Goal: Task Accomplishment & Management: Manage account settings

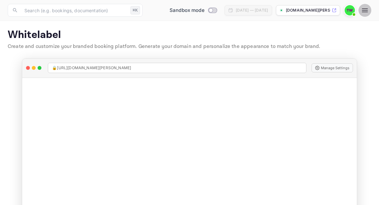
click at [365, 10] on icon "button" at bounding box center [365, 10] width 6 height 4
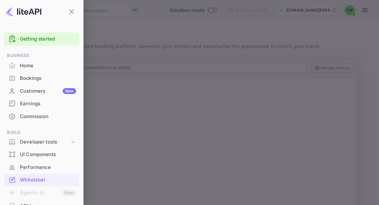
scroll to position [80, 0]
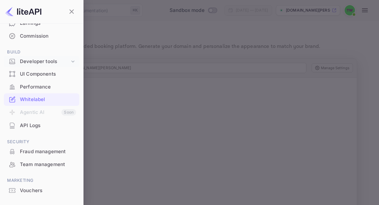
click at [45, 61] on div "Developer tools" at bounding box center [45, 61] width 50 height 7
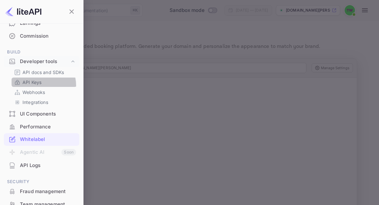
click at [34, 85] on div "API Keys" at bounding box center [44, 81] width 65 height 9
click at [36, 81] on p "API Keys" at bounding box center [32, 82] width 19 height 7
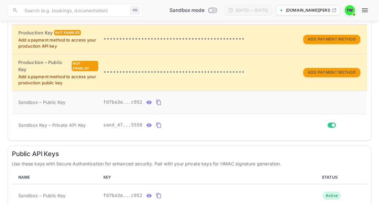
scroll to position [127, 0]
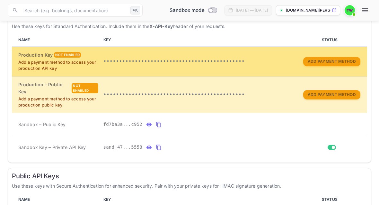
click at [71, 58] on div "Not enabled" at bounding box center [67, 54] width 27 height 5
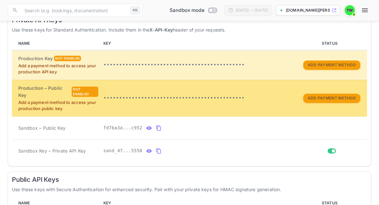
scroll to position [97, 0]
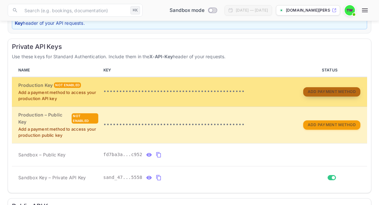
click at [327, 96] on button "Add Payment Method" at bounding box center [332, 91] width 57 height 9
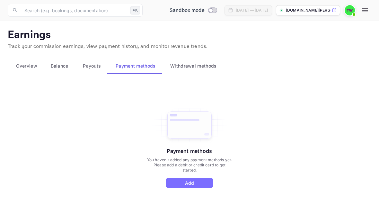
click at [208, 177] on div "Payment methods You haven't added any payment methods yet. Please add a debit o…" at bounding box center [189, 147] width 86 height 81
click at [204, 180] on button "Add" at bounding box center [190, 183] width 48 height 10
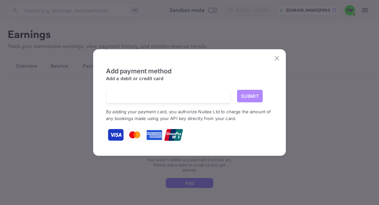
click at [245, 97] on button "Submit" at bounding box center [250, 96] width 26 height 13
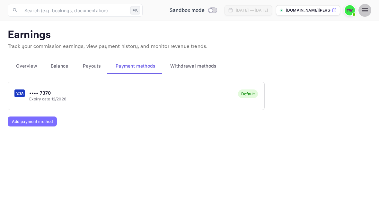
click at [370, 7] on button "button" at bounding box center [365, 10] width 13 height 13
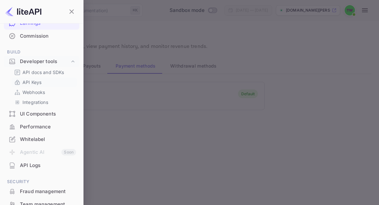
click at [29, 81] on p "API Keys" at bounding box center [32, 82] width 19 height 7
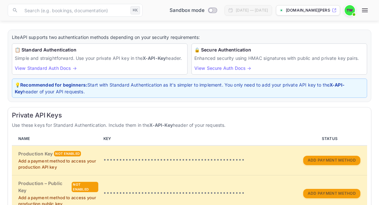
scroll to position [67, 0]
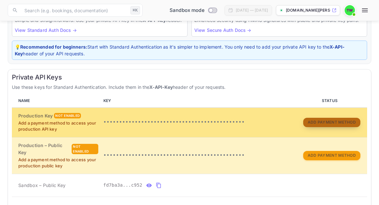
click at [331, 127] on button "Add Payment Method" at bounding box center [332, 122] width 57 height 9
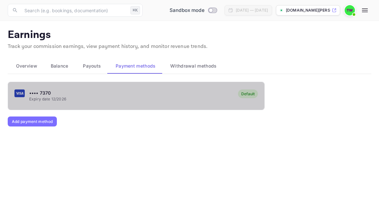
click at [250, 95] on div "Default" at bounding box center [248, 93] width 14 height 5
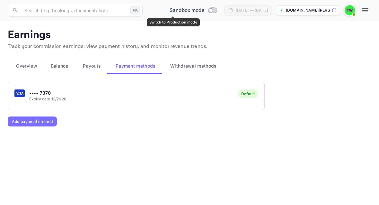
click at [205, 9] on input "Switch to Production mode" at bounding box center [211, 10] width 13 height 4
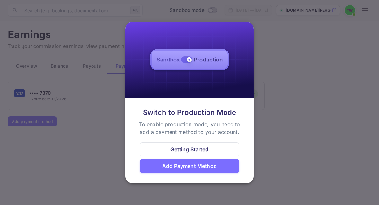
click at [194, 168] on div "Add Payment Method" at bounding box center [189, 166] width 55 height 8
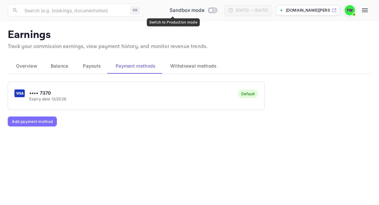
click at [205, 12] on input "Switch to Production mode" at bounding box center [211, 10] width 13 height 4
checkbox input "false"
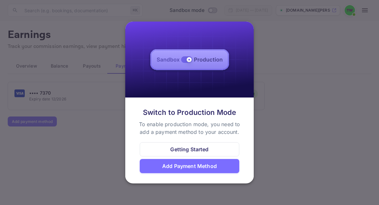
click at [197, 167] on div "Add Payment Method" at bounding box center [189, 166] width 55 height 8
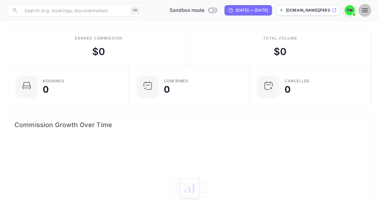
click at [369, 10] on button "button" at bounding box center [365, 10] width 13 height 13
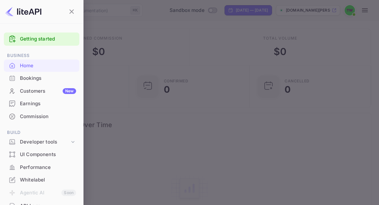
click at [167, 34] on div at bounding box center [189, 102] width 379 height 205
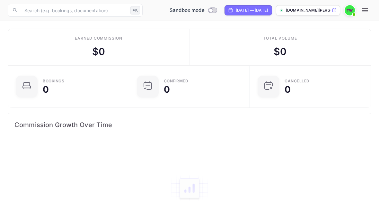
click at [350, 10] on img at bounding box center [350, 10] width 10 height 10
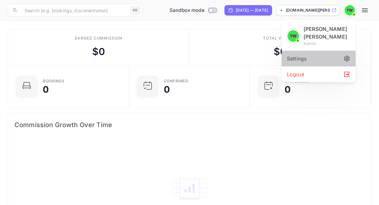
click at [317, 52] on div "Settings" at bounding box center [319, 58] width 74 height 15
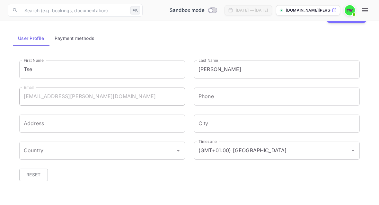
scroll to position [32, 0]
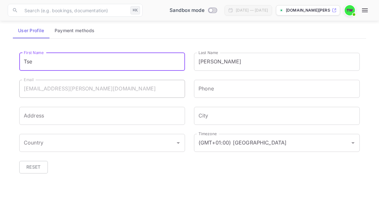
click at [92, 64] on input "Tse" at bounding box center [102, 62] width 166 height 18
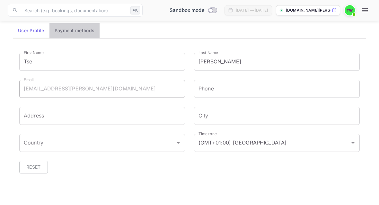
click at [77, 31] on button "Payment methods" at bounding box center [75, 30] width 50 height 15
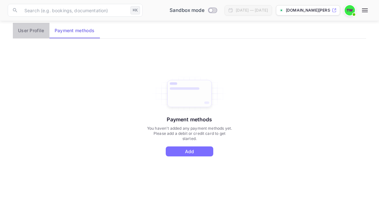
click at [36, 31] on button "User Profile" at bounding box center [31, 30] width 37 height 15
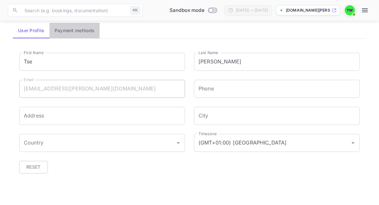
click at [75, 30] on button "Payment methods" at bounding box center [75, 30] width 50 height 15
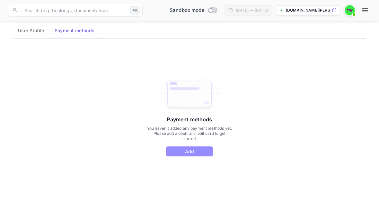
click at [196, 151] on button "Add" at bounding box center [190, 151] width 48 height 10
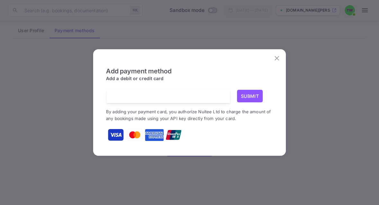
click at [155, 39] on div "Add payment method Add a debit or credit card Submit By adding your payment car…" at bounding box center [189, 102] width 379 height 205
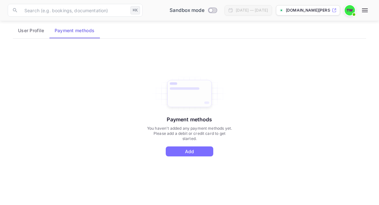
click at [364, 11] on icon "button" at bounding box center [365, 10] width 6 height 4
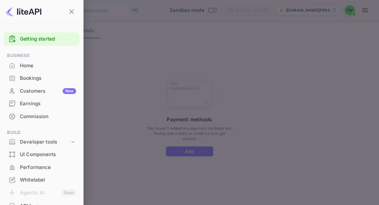
click at [364, 11] on div at bounding box center [189, 102] width 379 height 205
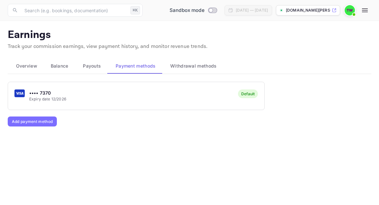
click at [348, 9] on img at bounding box center [350, 10] width 10 height 10
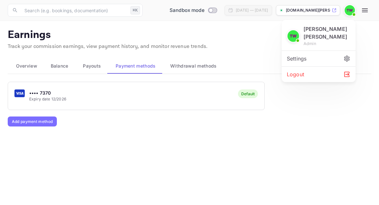
click at [348, 9] on div at bounding box center [189, 102] width 379 height 205
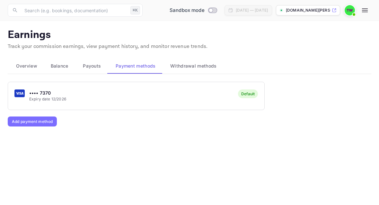
click at [350, 10] on img at bounding box center [350, 10] width 10 height 10
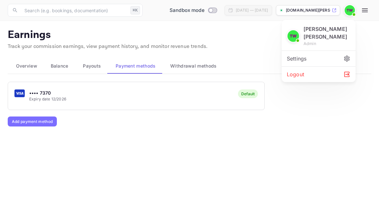
click at [350, 10] on div at bounding box center [189, 102] width 379 height 205
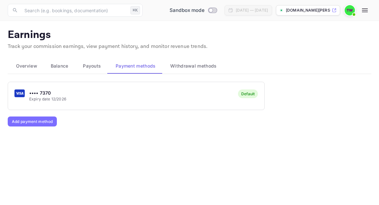
click at [366, 12] on icon "button" at bounding box center [365, 10] width 6 height 4
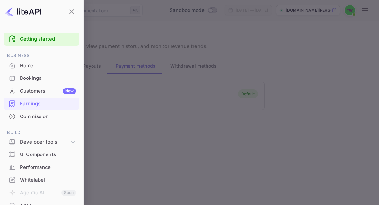
click at [366, 12] on div at bounding box center [189, 102] width 379 height 205
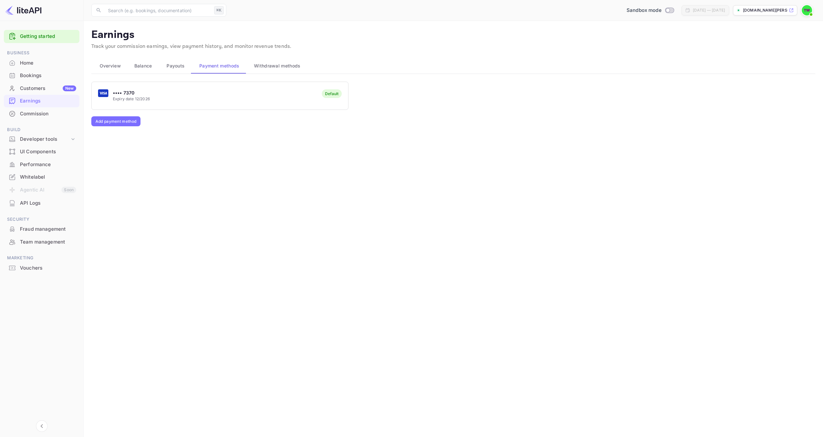
click at [379, 9] on p "[DOMAIN_NAME][PERSON_NAME]..." at bounding box center [765, 10] width 45 height 6
click at [12, 14] on img at bounding box center [23, 10] width 36 height 10
click at [10, 12] on img at bounding box center [23, 10] width 36 height 10
click at [27, 178] on div "Whitelabel" at bounding box center [48, 177] width 56 height 7
checkbox input "true"
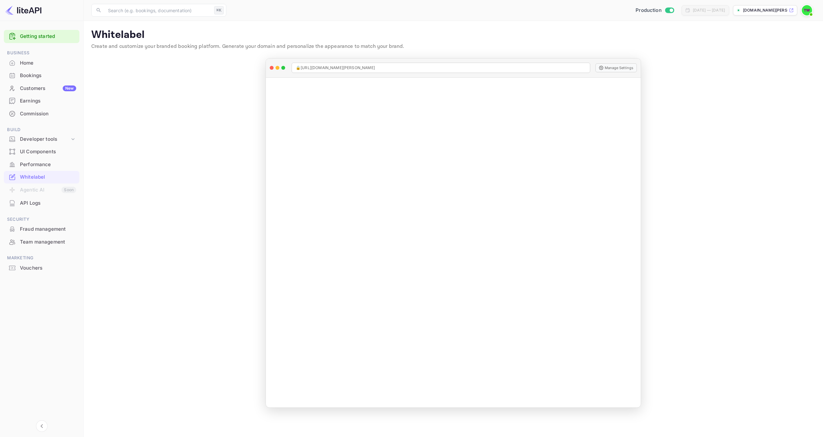
click at [379, 11] on img at bounding box center [807, 10] width 10 height 10
click at [379, 51] on div "Settings" at bounding box center [776, 58] width 74 height 15
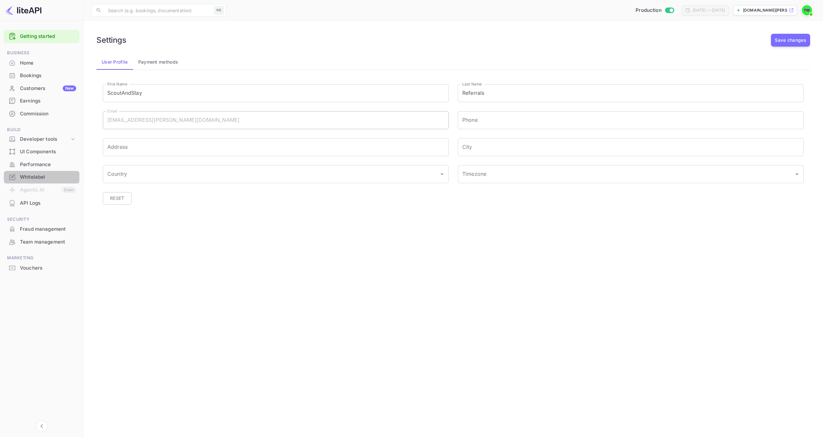
click at [38, 176] on div "Whitelabel" at bounding box center [48, 177] width 56 height 7
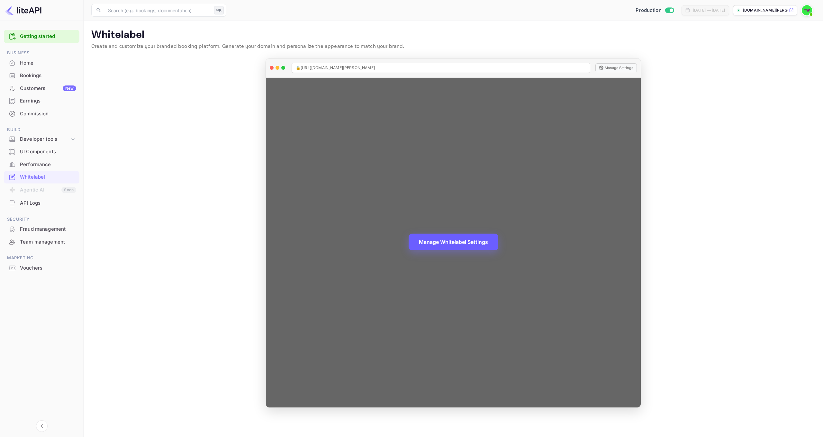
click at [379, 205] on button "Manage Whitelabel Settings" at bounding box center [454, 242] width 90 height 17
click at [379, 103] on div "Manage Whitelabel Settings" at bounding box center [453, 243] width 375 height 330
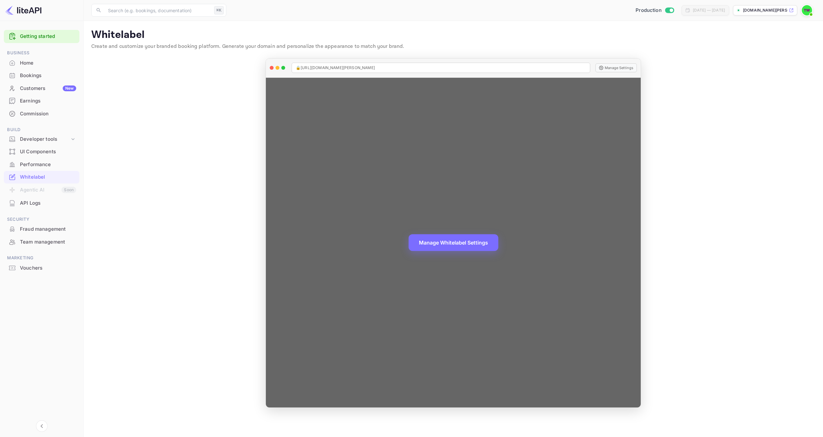
click at [379, 86] on div "Manage Whitelabel Settings" at bounding box center [453, 243] width 375 height 330
click at [379, 68] on button "Manage Settings" at bounding box center [616, 67] width 41 height 9
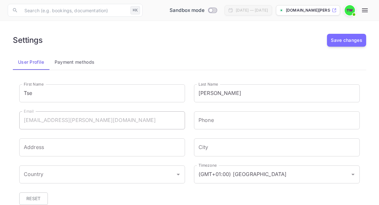
click at [366, 11] on icon "button" at bounding box center [365, 10] width 8 height 8
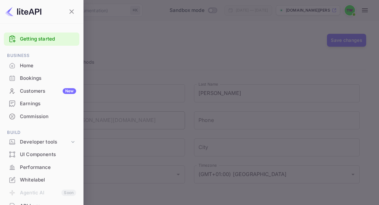
drag, startPoint x: 256, startPoint y: 0, endPoint x: 178, endPoint y: 77, distance: 109.6
click at [178, 77] on div at bounding box center [189, 102] width 379 height 205
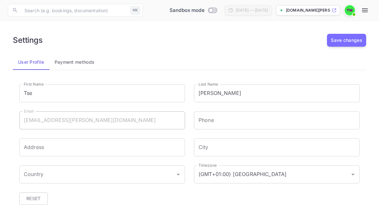
click at [364, 11] on icon "button" at bounding box center [365, 10] width 8 height 8
click at [364, 11] on div at bounding box center [189, 102] width 379 height 205
click at [367, 11] on icon "button" at bounding box center [365, 10] width 8 height 8
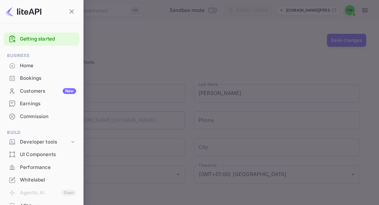
drag, startPoint x: 367, startPoint y: 11, endPoint x: 166, endPoint y: 68, distance: 208.8
click at [166, 68] on div at bounding box center [189, 102] width 379 height 205
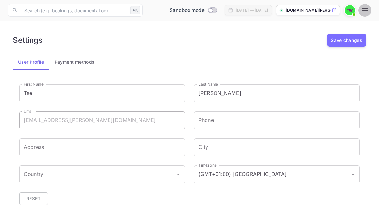
click at [368, 8] on icon "button" at bounding box center [365, 10] width 8 height 8
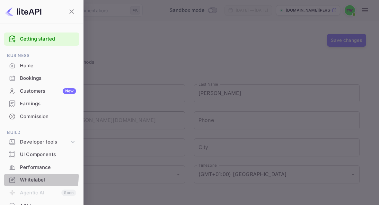
click at [31, 176] on div "Whitelabel" at bounding box center [48, 179] width 56 height 7
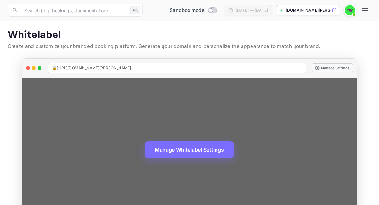
click at [84, 68] on span "🔒 [URL][DOMAIN_NAME][PERSON_NAME]" at bounding box center [91, 68] width 79 height 6
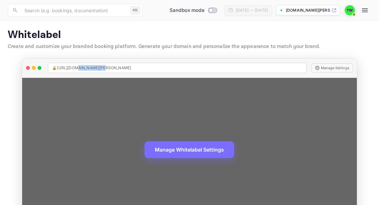
drag, startPoint x: 100, startPoint y: 67, endPoint x: 73, endPoint y: 68, distance: 27.0
click at [73, 68] on span "🔒 [URL][DOMAIN_NAME][PERSON_NAME]" at bounding box center [91, 68] width 79 height 6
click at [108, 69] on span "🔒 [URL][DOMAIN_NAME][PERSON_NAME]" at bounding box center [91, 68] width 79 height 6
drag, startPoint x: 88, startPoint y: 68, endPoint x: 72, endPoint y: 68, distance: 15.8
click at [72, 68] on span "🔒 https://tse-ping-wong-58s0z.nuitee.link" at bounding box center [91, 68] width 79 height 6
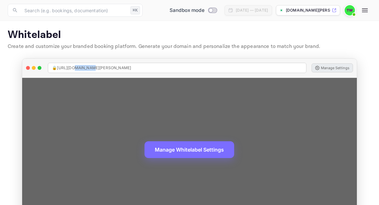
click at [327, 68] on button "Manage Settings" at bounding box center [332, 67] width 41 height 9
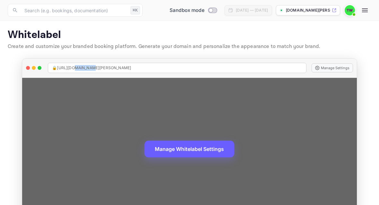
click at [213, 149] on button "Manage Whitelabel Settings" at bounding box center [190, 149] width 90 height 17
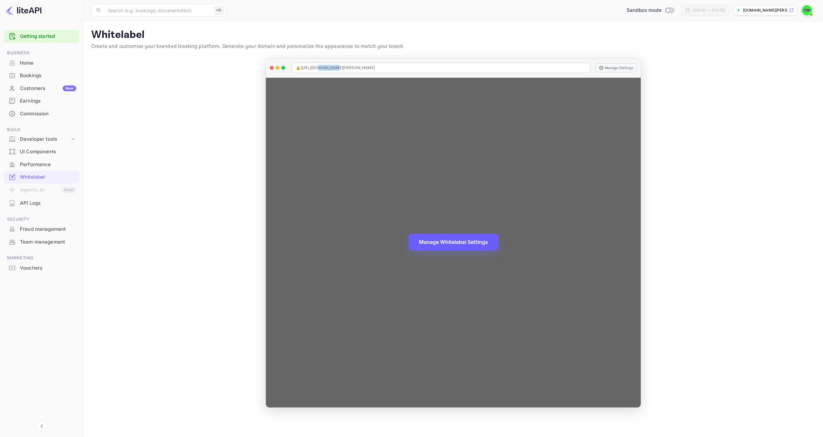
click at [379, 205] on button "Manage Whitelabel Settings" at bounding box center [454, 242] width 90 height 17
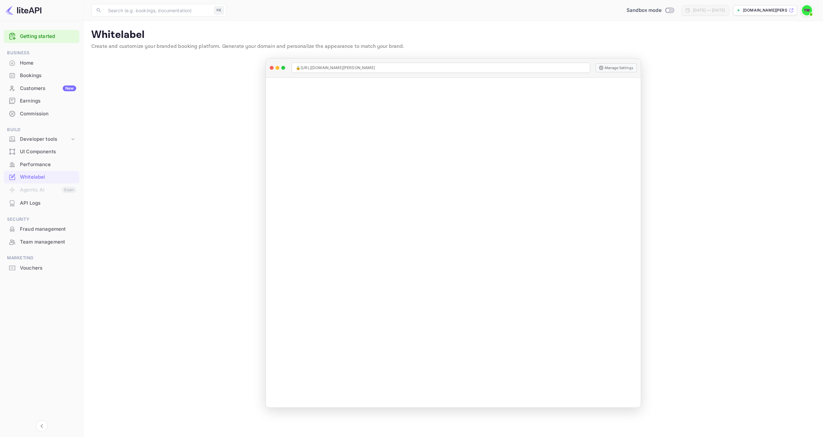
click at [379, 12] on p "[DOMAIN_NAME][PERSON_NAME]..." at bounding box center [765, 10] width 45 height 6
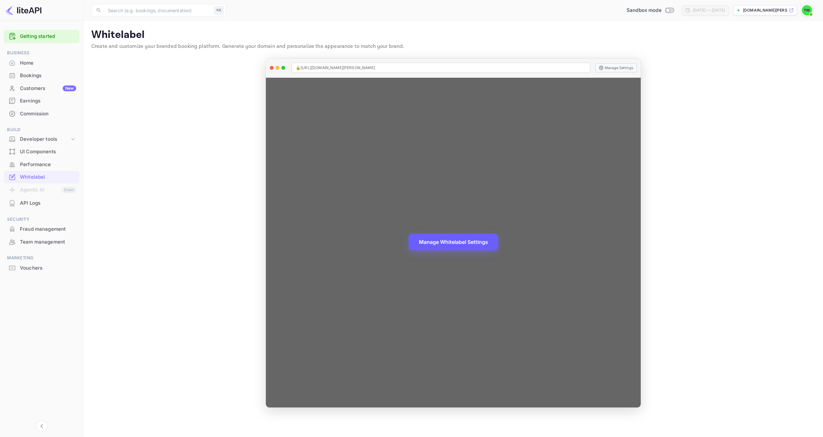
click at [379, 205] on button "Manage Whitelabel Settings" at bounding box center [454, 242] width 90 height 17
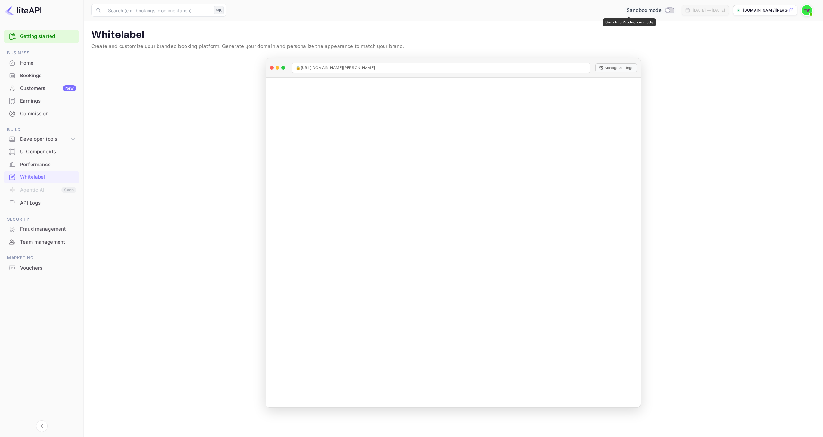
click at [379, 11] on input "Switch to Production mode" at bounding box center [667, 10] width 13 height 4
checkbox input "true"
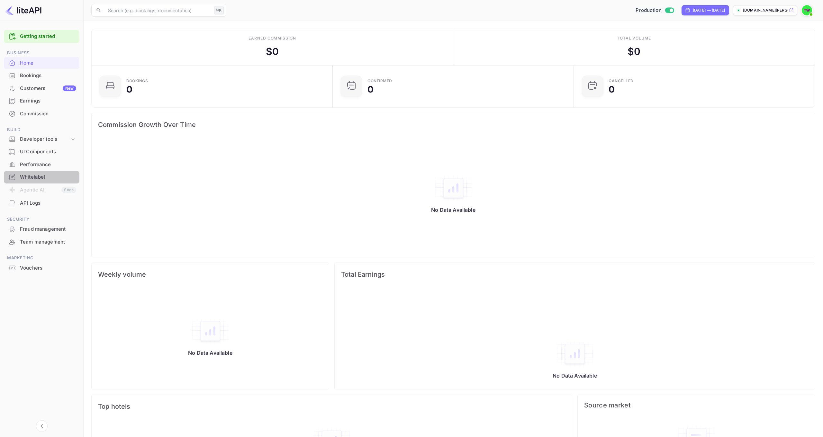
click at [38, 176] on div "Whitelabel" at bounding box center [48, 177] width 56 height 7
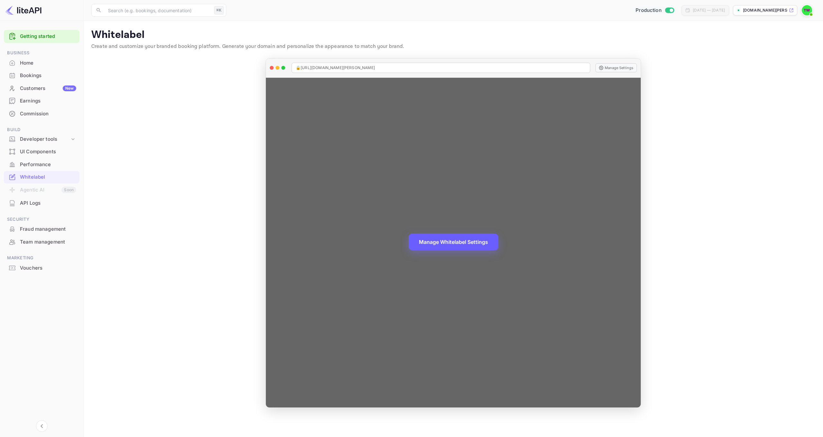
click at [379, 205] on button "Manage Whitelabel Settings" at bounding box center [454, 242] width 90 height 17
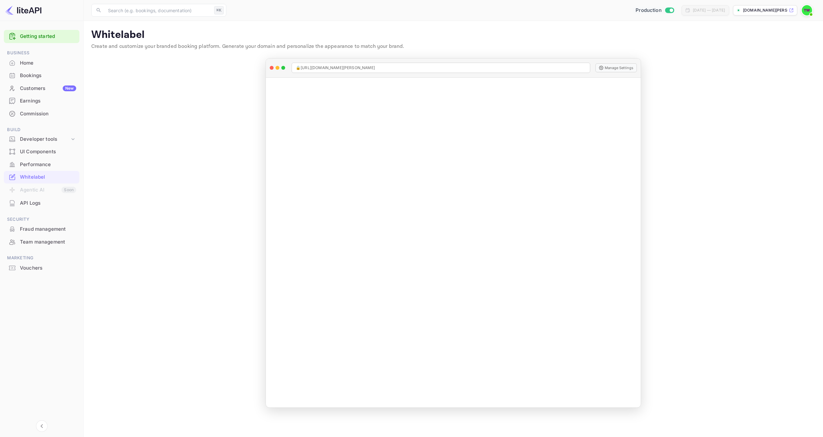
click at [379, 12] on img at bounding box center [807, 10] width 10 height 10
click at [379, 53] on div "Settings" at bounding box center [776, 58] width 74 height 15
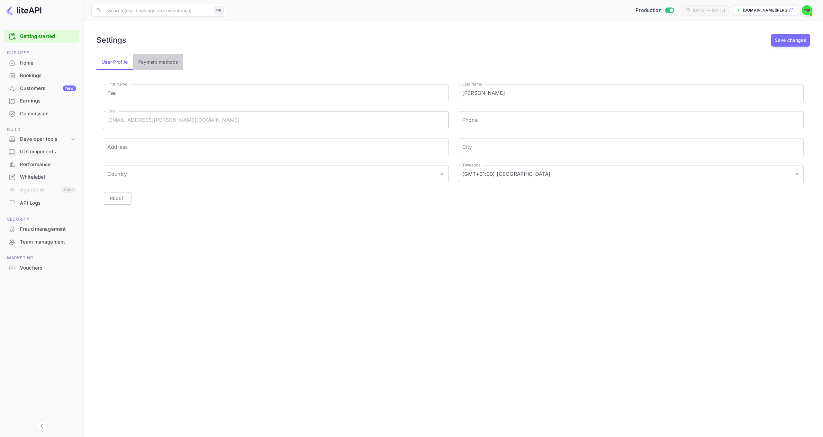
click at [165, 59] on button "Payment methods" at bounding box center [158, 61] width 50 height 15
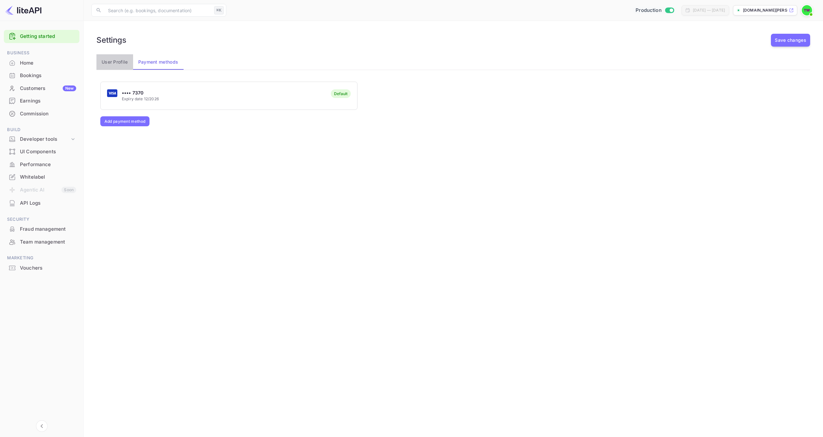
click at [121, 63] on button "User Profile" at bounding box center [114, 61] width 37 height 15
drag, startPoint x: 130, startPoint y: 93, endPoint x: 81, endPoint y: 93, distance: 48.9
type input "ScoutAndStay"
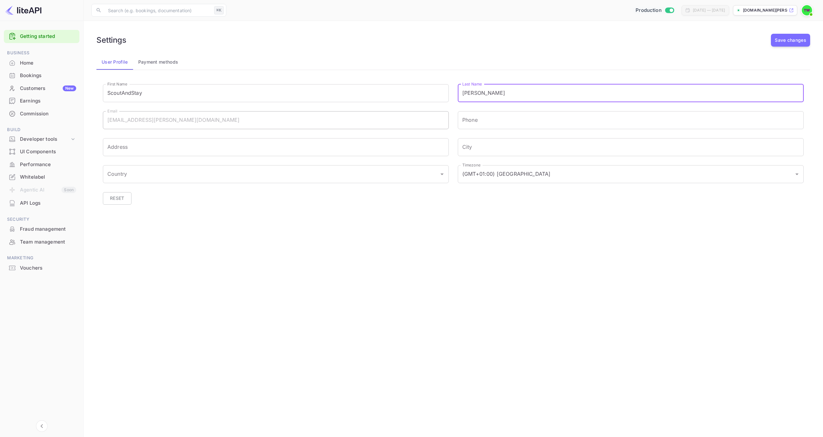
drag, startPoint x: 500, startPoint y: 91, endPoint x: 450, endPoint y: 92, distance: 50.8
click at [379, 92] on div "Last Name Ping Wong Last Name" at bounding box center [626, 88] width 355 height 27
type input "Referral"
click at [379, 40] on button "Save changes" at bounding box center [790, 40] width 39 height 13
click at [31, 175] on div "Whitelabel" at bounding box center [48, 177] width 56 height 7
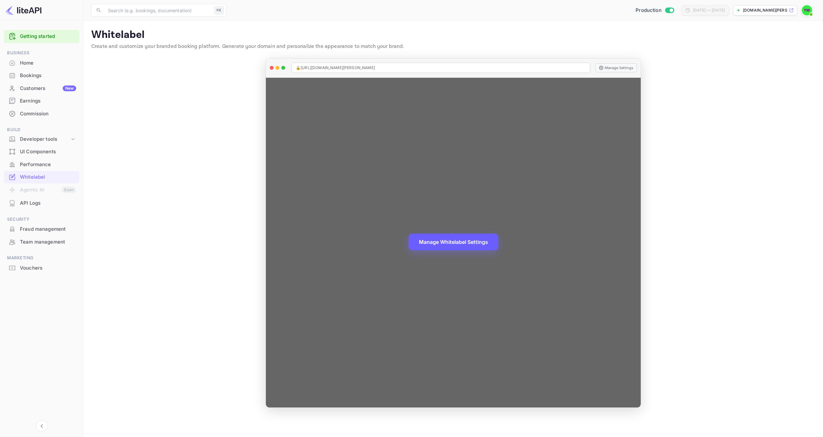
click at [379, 205] on button "Manage Whitelabel Settings" at bounding box center [454, 242] width 90 height 17
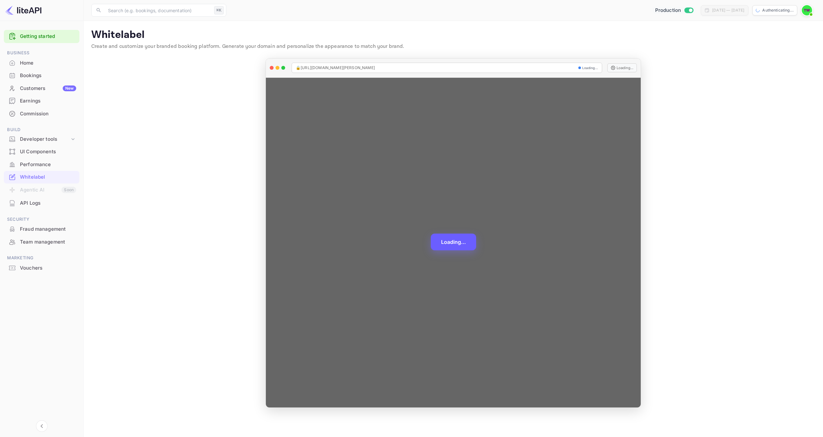
click at [379, 205] on button "Loading..." at bounding box center [453, 242] width 45 height 17
click at [379, 205] on button "Manage Whitelabel Settings" at bounding box center [454, 242] width 90 height 17
click at [379, 67] on button "Manage Settings" at bounding box center [616, 67] width 41 height 9
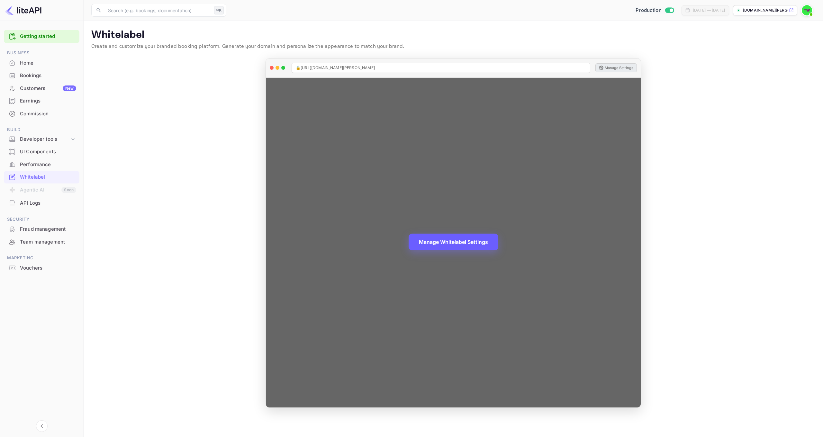
click at [379, 67] on button "Manage Settings" at bounding box center [616, 67] width 41 height 9
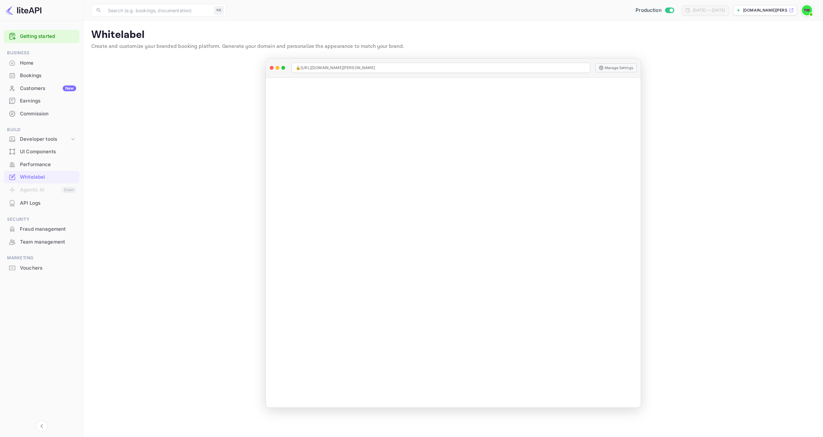
click at [379, 11] on img at bounding box center [807, 10] width 10 height 10
click at [379, 35] on div "Tse Ping Wong admin" at bounding box center [784, 36] width 47 height 22
click at [379, 52] on div "Settings" at bounding box center [776, 58] width 74 height 15
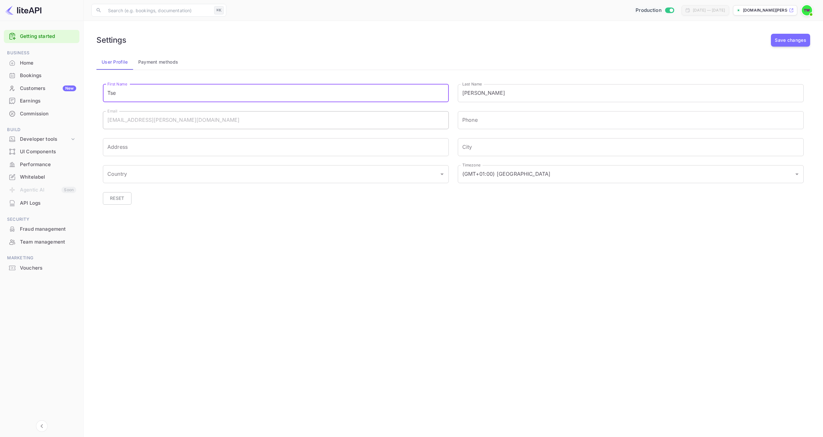
drag, startPoint x: 132, startPoint y: 97, endPoint x: 87, endPoint y: 94, distance: 45.2
click at [87, 94] on main "Settings Save changes User Profile Payment methods First Name Tse First Name La…" at bounding box center [454, 229] width 740 height 416
type input "ScoutAndStay"
drag, startPoint x: 497, startPoint y: 93, endPoint x: 456, endPoint y: 90, distance: 41.6
type input "R"
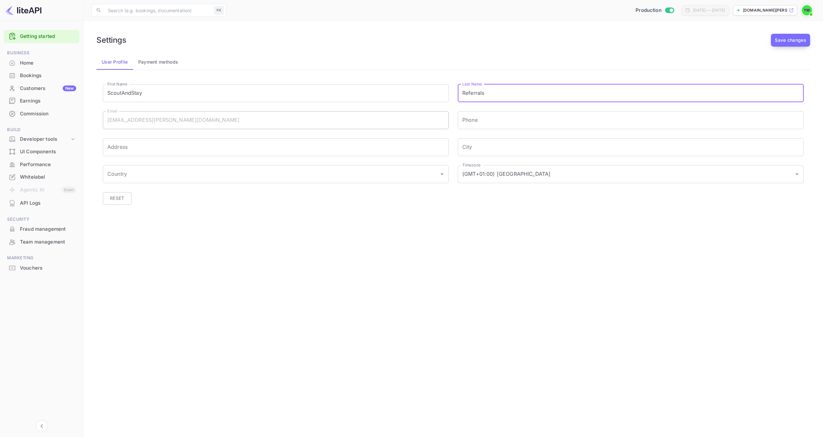
type input "Referrals"
click at [379, 38] on button "Save changes" at bounding box center [790, 40] width 39 height 13
click at [37, 176] on div "Whitelabel" at bounding box center [48, 177] width 56 height 7
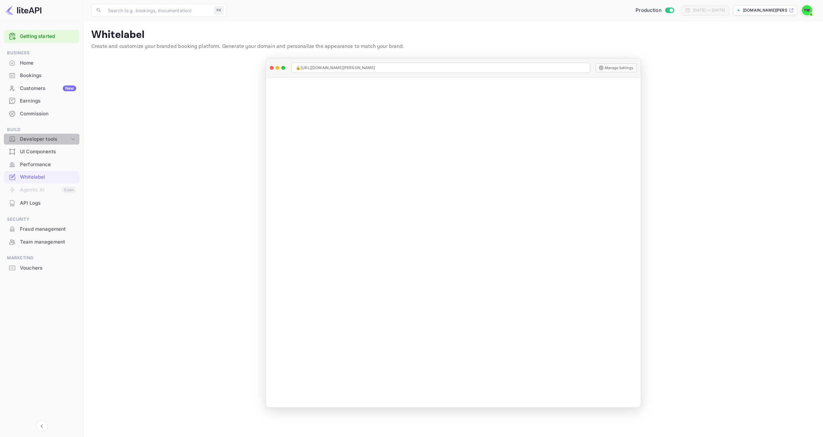
click at [40, 140] on div "Developer tools" at bounding box center [45, 139] width 50 height 7
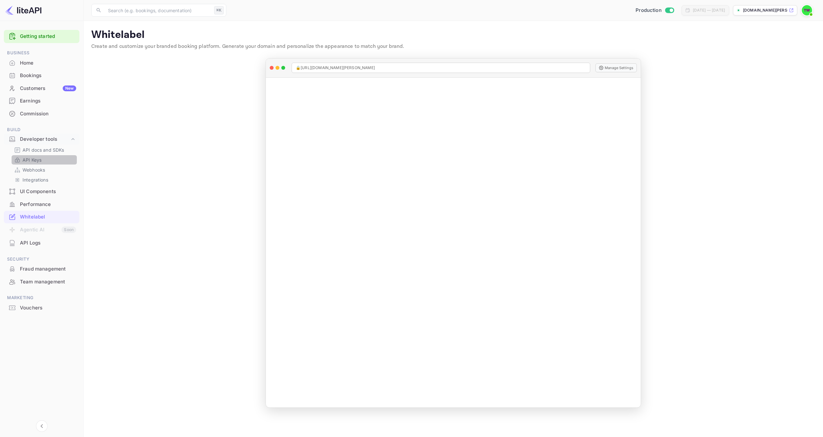
click at [38, 157] on p "API Keys" at bounding box center [32, 160] width 19 height 7
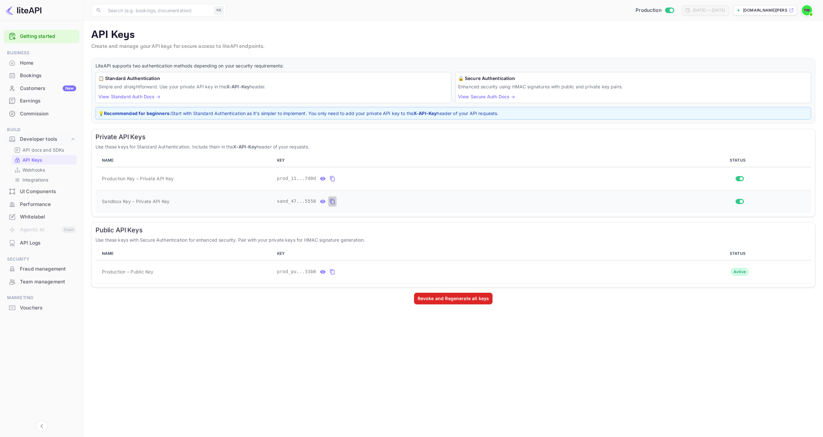
click at [334, 204] on icon "private api keys table" at bounding box center [333, 202] width 6 height 8
click at [323, 201] on icon "private api keys table" at bounding box center [322, 202] width 5 height 4
click at [777, 12] on p "[DOMAIN_NAME][PERSON_NAME]..." at bounding box center [765, 10] width 45 height 6
click at [34, 215] on div "Whitelabel" at bounding box center [48, 217] width 56 height 7
click at [749, 10] on p "[DOMAIN_NAME][PERSON_NAME]..." at bounding box center [765, 10] width 45 height 6
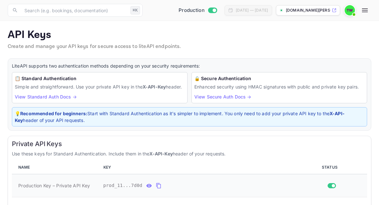
click at [210, 183] on td "prod_11...7d0d" at bounding box center [199, 185] width 196 height 23
click at [150, 187] on icon "private api keys table" at bounding box center [149, 186] width 5 height 4
click at [233, 189] on icon "private api keys table" at bounding box center [234, 186] width 6 height 8
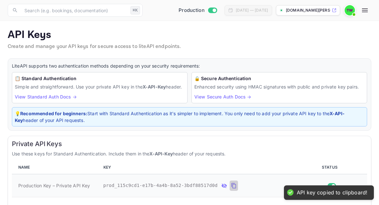
click at [234, 189] on icon "private api keys table" at bounding box center [234, 186] width 6 height 8
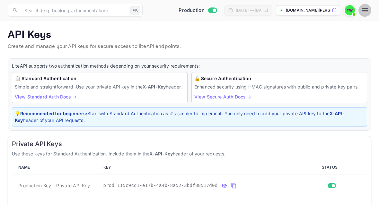
click at [368, 12] on icon "button" at bounding box center [365, 10] width 8 height 8
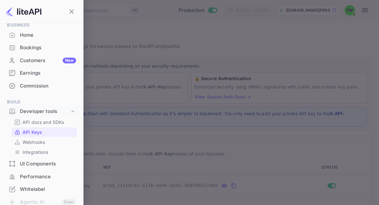
scroll to position [32, 0]
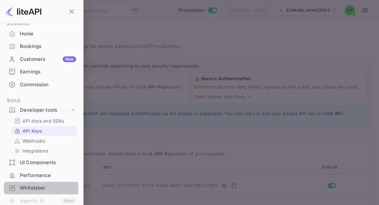
click at [33, 187] on div "Whitelabel" at bounding box center [48, 187] width 56 height 7
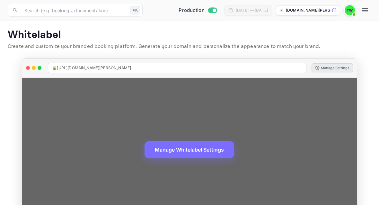
click at [335, 70] on button "Manage Settings" at bounding box center [332, 67] width 41 height 9
click at [328, 68] on button "Manage Settings" at bounding box center [332, 67] width 41 height 9
click at [328, 67] on button "Manage Settings" at bounding box center [332, 67] width 41 height 9
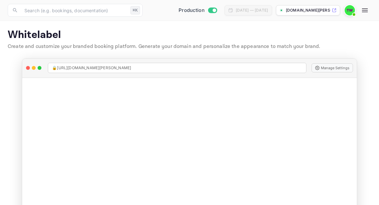
click at [352, 10] on img at bounding box center [350, 10] width 10 height 10
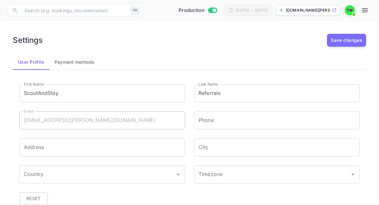
click at [366, 11] on icon "button" at bounding box center [365, 10] width 6 height 4
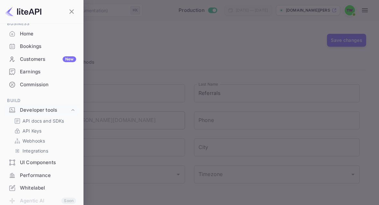
click at [299, 35] on div at bounding box center [189, 102] width 379 height 205
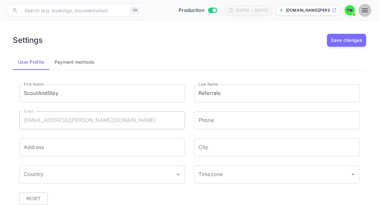
click at [367, 10] on icon "button" at bounding box center [365, 10] width 8 height 8
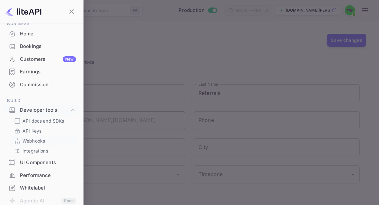
scroll to position [70, 0]
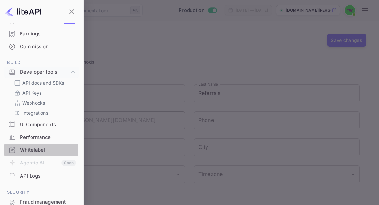
click at [37, 148] on div "Whitelabel" at bounding box center [48, 149] width 56 height 7
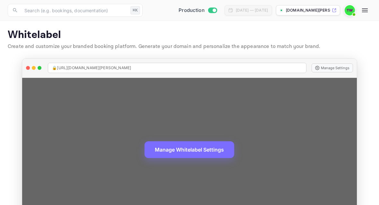
click at [77, 67] on span "🔒 https://tse-ping-wong-58s0z.nuitee.link" at bounding box center [91, 68] width 79 height 6
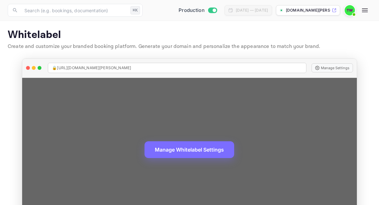
click at [78, 67] on span "🔒 https://tse-ping-wong-58s0z.nuitee.link" at bounding box center [91, 68] width 79 height 6
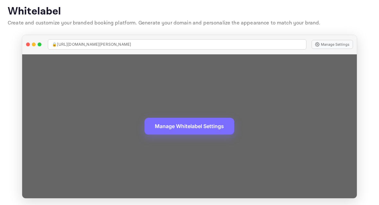
scroll to position [15, 0]
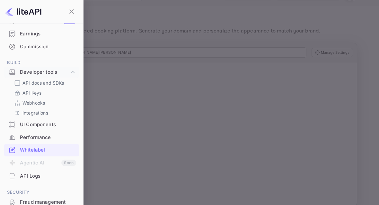
click at [243, 76] on div at bounding box center [189, 102] width 379 height 205
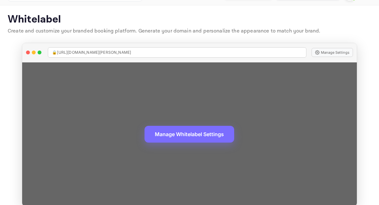
scroll to position [7, 0]
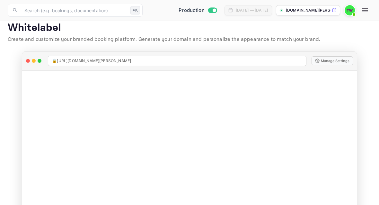
click at [131, 46] on main "Whitelabel Create and customize your branded booking platform. Generate your do…" at bounding box center [189, 118] width 379 height 209
click at [349, 11] on img at bounding box center [350, 10] width 10 height 10
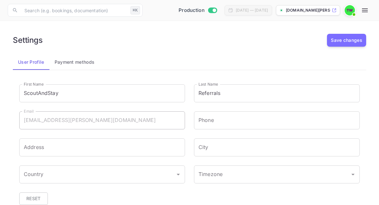
click at [364, 12] on icon "button" at bounding box center [365, 10] width 6 height 4
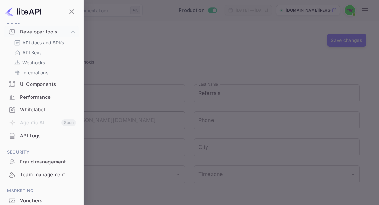
scroll to position [120, 0]
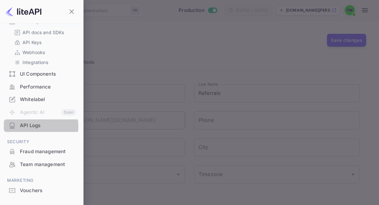
click at [35, 124] on div "API Logs" at bounding box center [48, 125] width 56 height 7
